Goal: Task Accomplishment & Management: Manage account settings

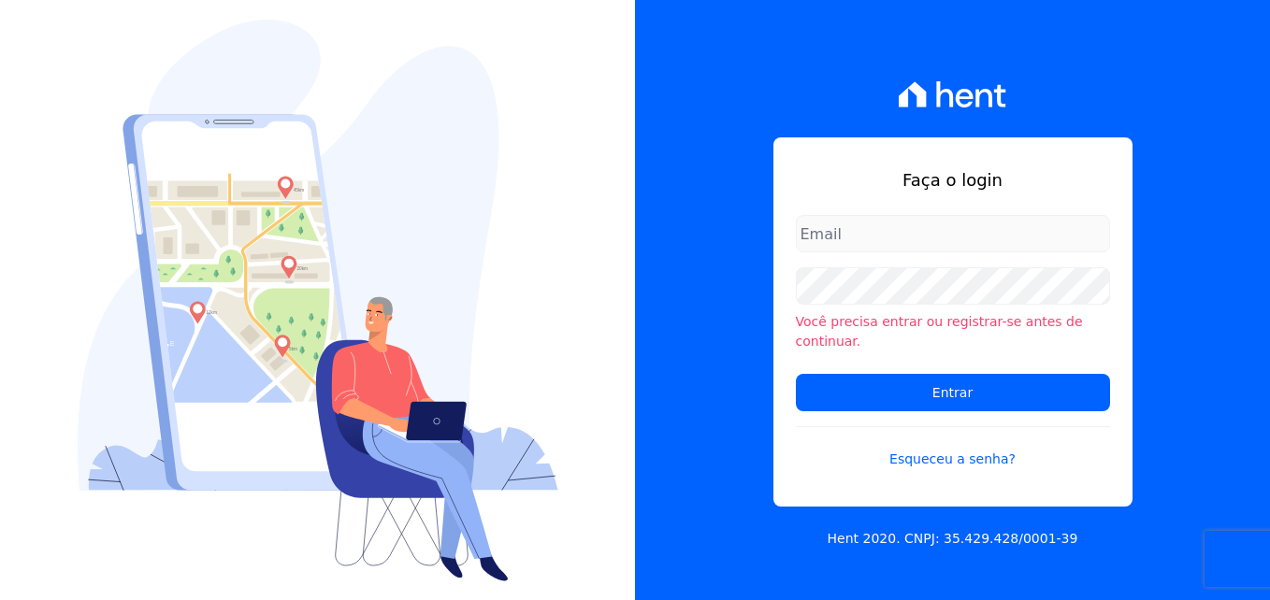
click at [917, 236] on input "email" at bounding box center [953, 233] width 314 height 37
type input "[PERSON_NAME][EMAIL_ADDRESS][PERSON_NAME][DOMAIN_NAME]"
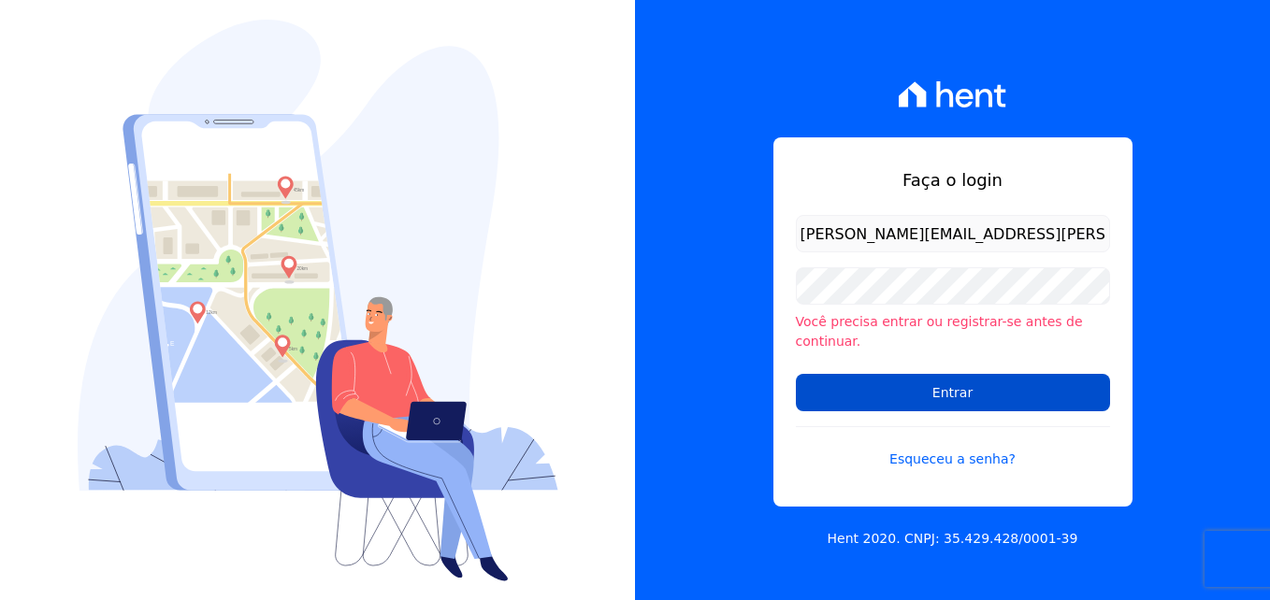
click at [989, 380] on input "Entrar" at bounding box center [953, 392] width 314 height 37
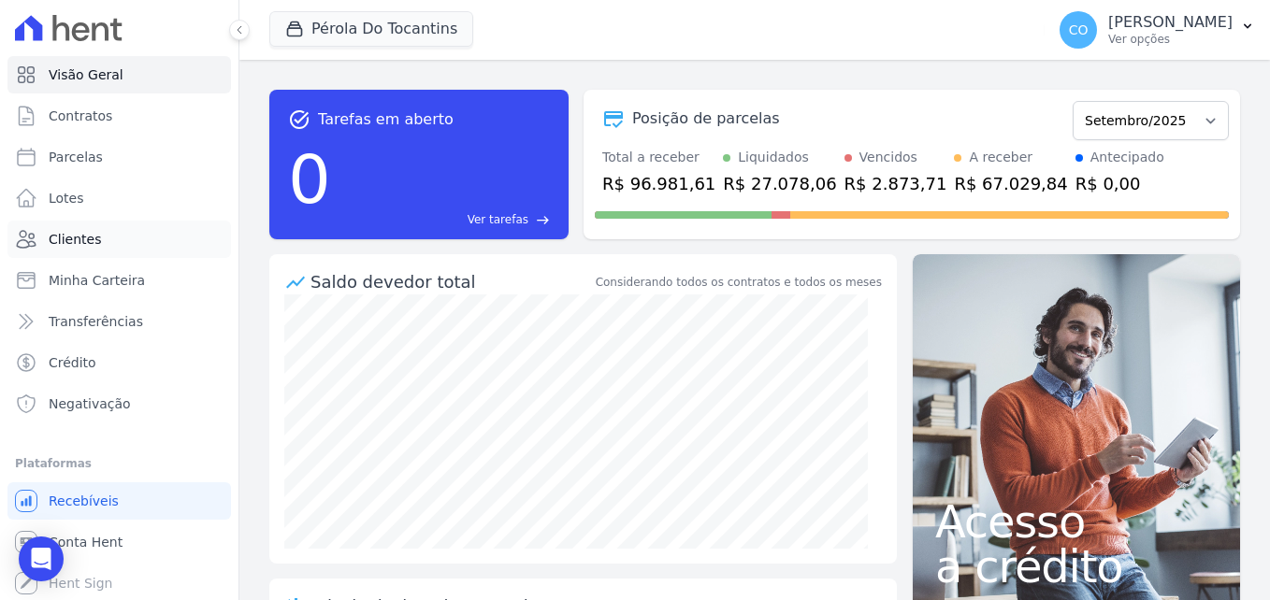
drag, startPoint x: 82, startPoint y: 235, endPoint x: 154, endPoint y: 222, distance: 73.2
click at [84, 232] on span "Clientes" at bounding box center [75, 239] width 52 height 19
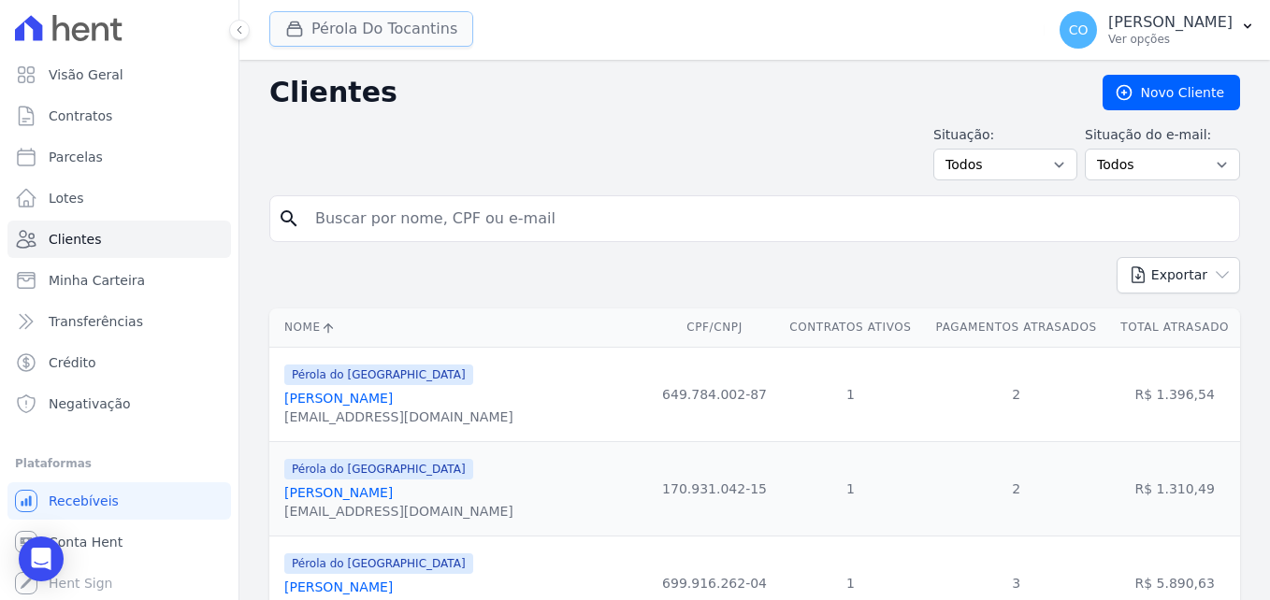
click at [379, 22] on button "Pérola Do Tocantins" at bounding box center [371, 29] width 204 height 36
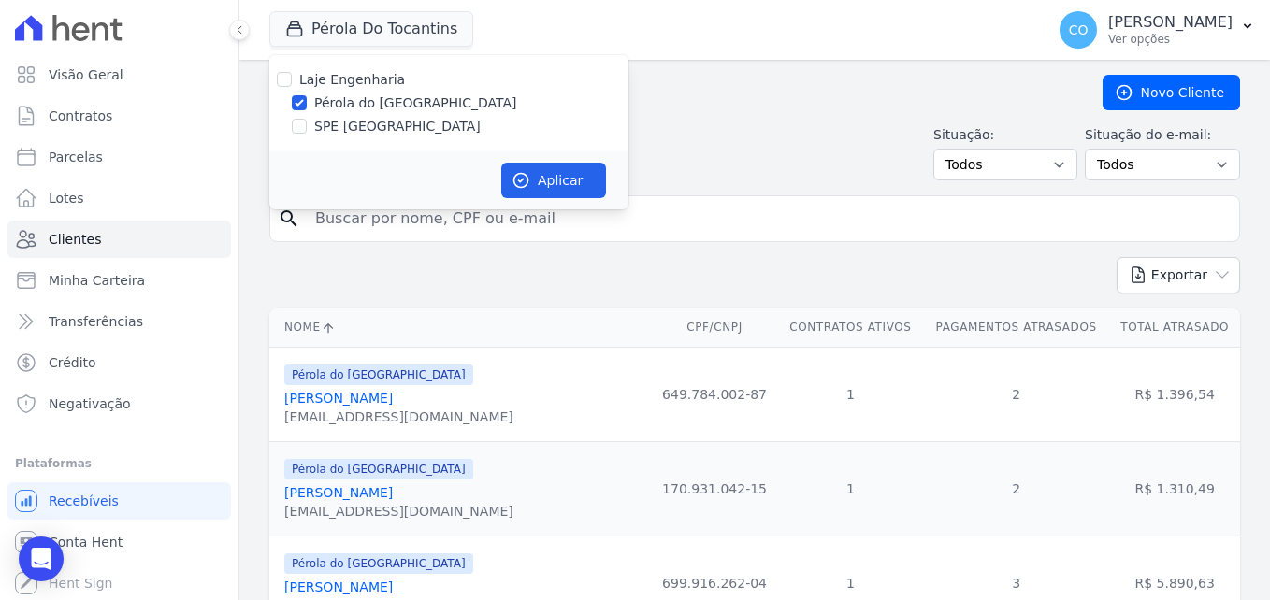
click at [311, 100] on div "Pérola do Tocantins" at bounding box center [448, 103] width 359 height 20
click at [295, 107] on input "Pérola do Tocantins" at bounding box center [299, 102] width 15 height 15
checkbox input "false"
click at [295, 118] on div at bounding box center [299, 126] width 15 height 19
click at [297, 130] on input "SPE Montenegro" at bounding box center [299, 126] width 15 height 15
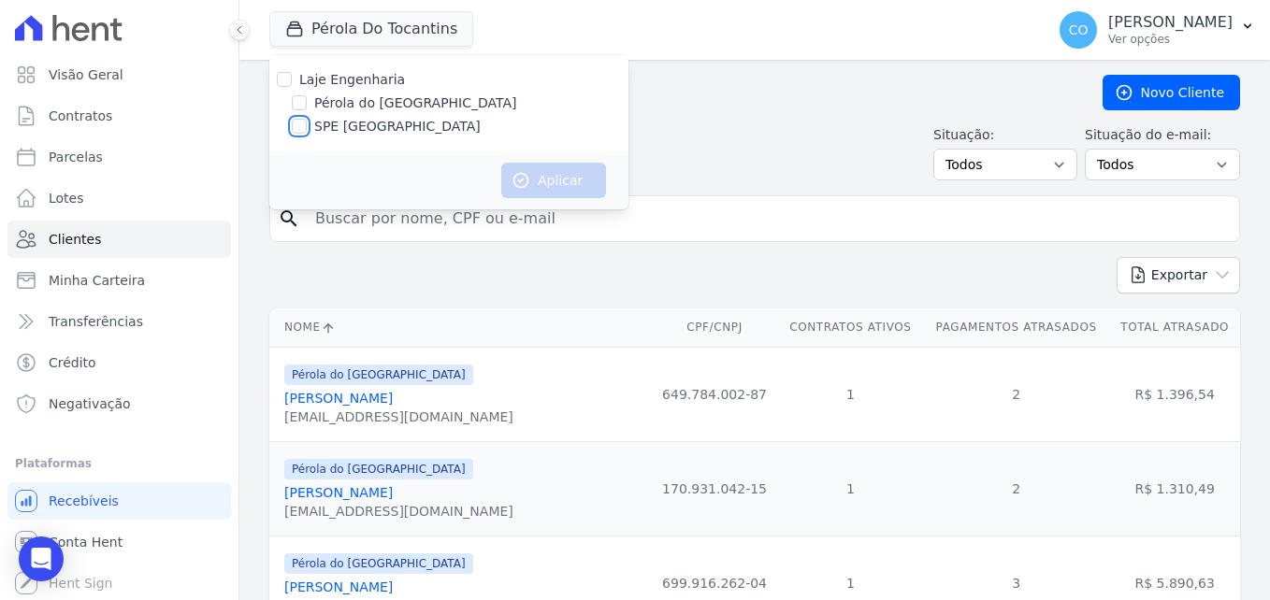
checkbox input "true"
click at [553, 174] on button "Aplicar" at bounding box center [553, 181] width 105 height 36
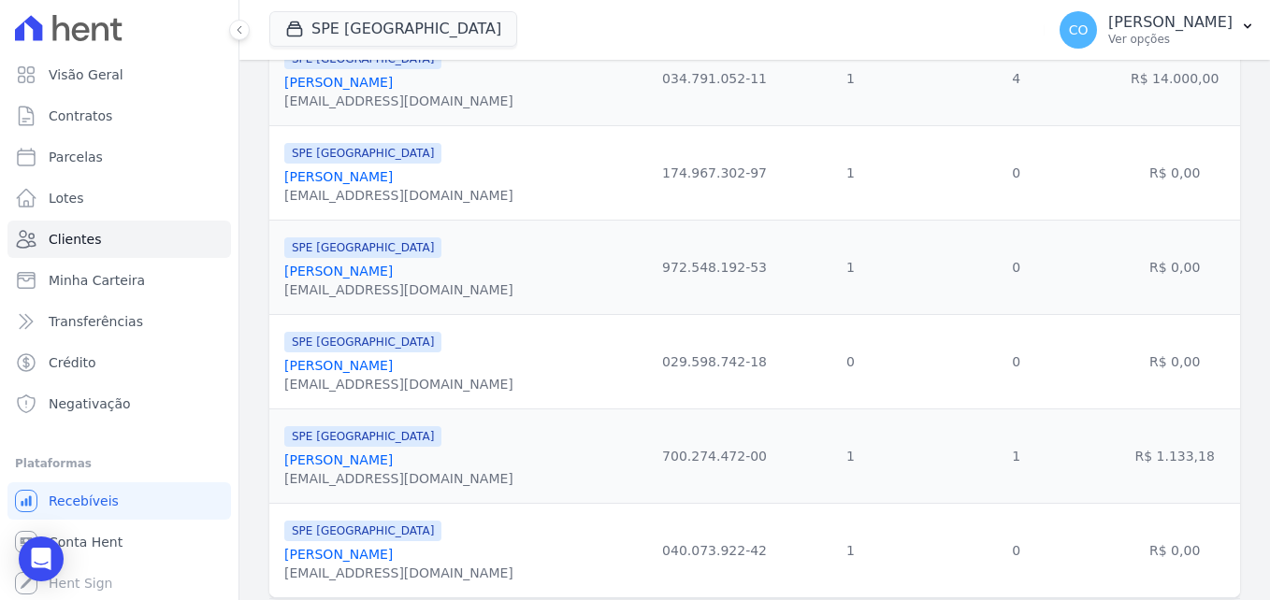
scroll to position [2190, 0]
